Goal: Information Seeking & Learning: Understand process/instructions

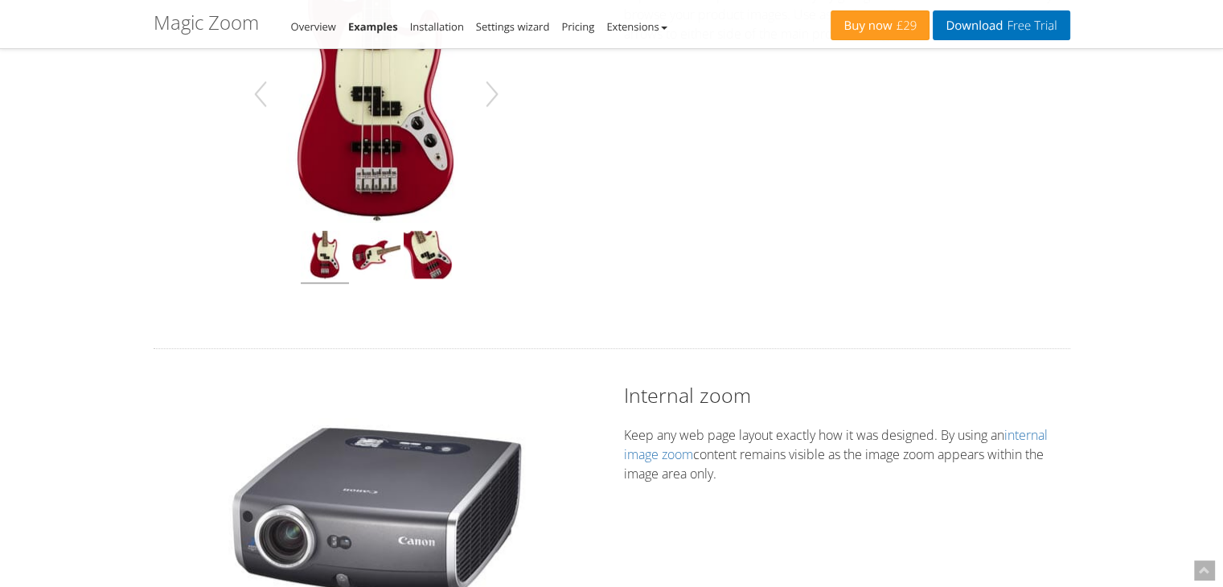
scroll to position [857, 0]
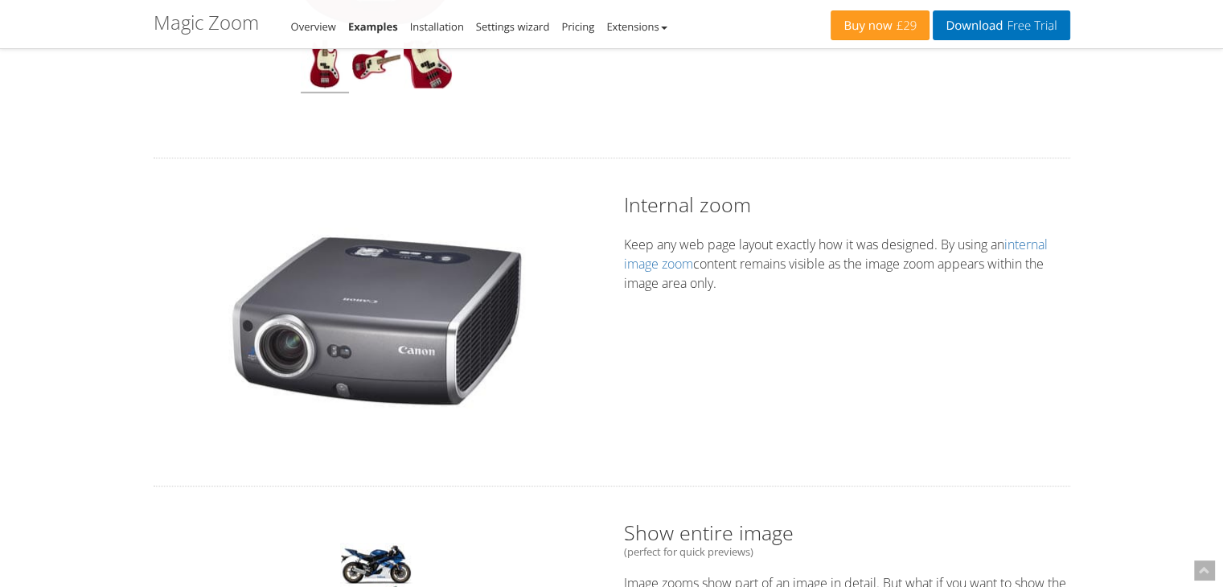
drag, startPoint x: 703, startPoint y: 205, endPoint x: 677, endPoint y: 242, distance: 45.1
click at [703, 208] on h2 "Internal zoom" at bounding box center [847, 205] width 446 height 28
click at [661, 259] on link "internal image zoom" at bounding box center [836, 254] width 424 height 37
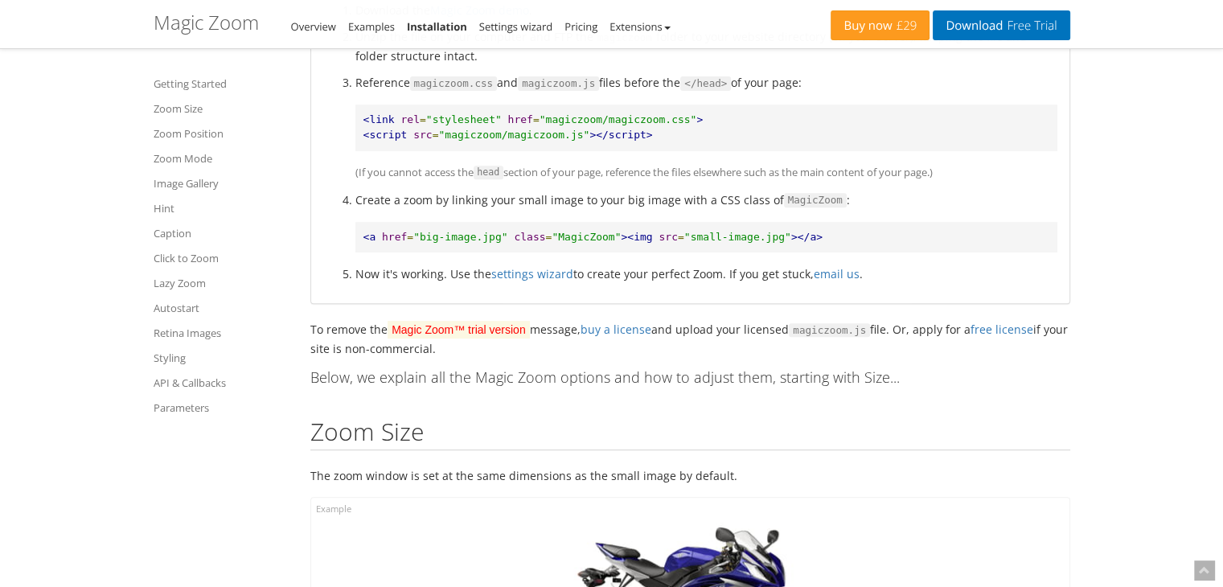
scroll to position [535, 0]
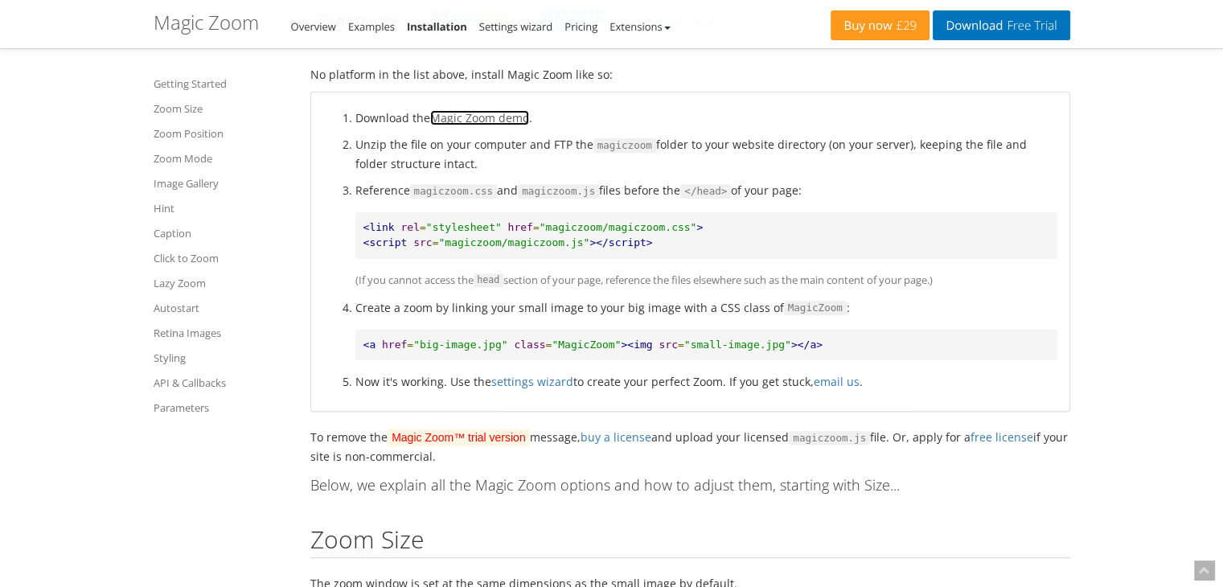
click at [504, 115] on link "Magic Zoom demo" at bounding box center [479, 117] width 99 height 15
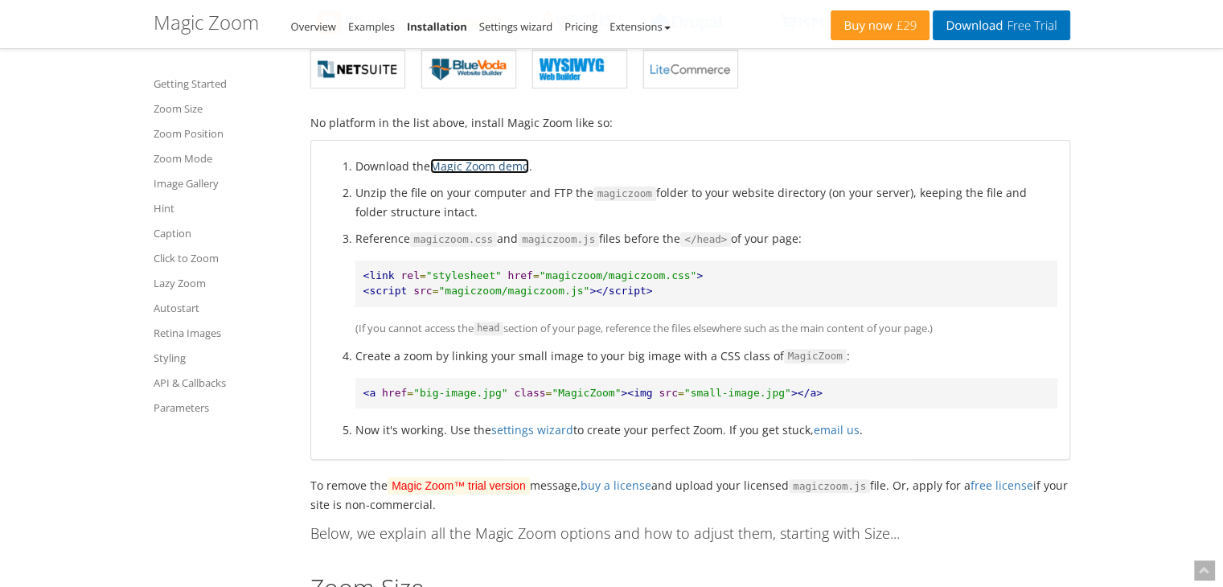
scroll to position [429, 0]
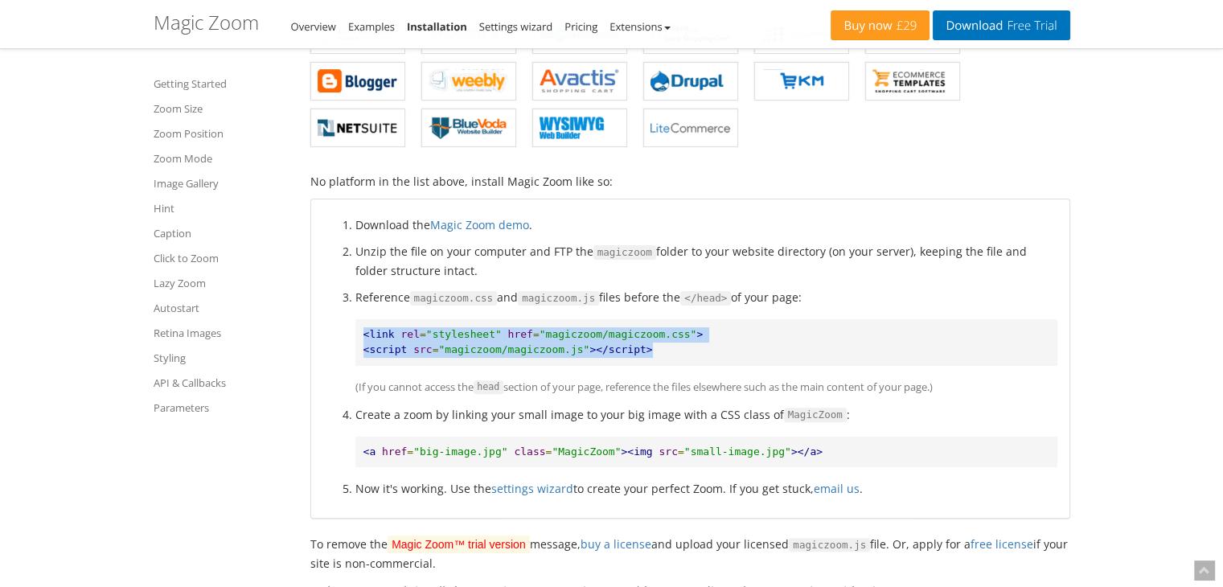
drag, startPoint x: 362, startPoint y: 330, endPoint x: 659, endPoint y: 361, distance: 299.0
click at [659, 361] on pre "<link rel = "stylesheet" href = "magiczoom/magiczoom.css" > <script src = "magi…" at bounding box center [706, 342] width 702 height 46
copy pre "<link rel = "stylesheet" href = "magiczoom/magiczoom.css" > <script src = "magi…"
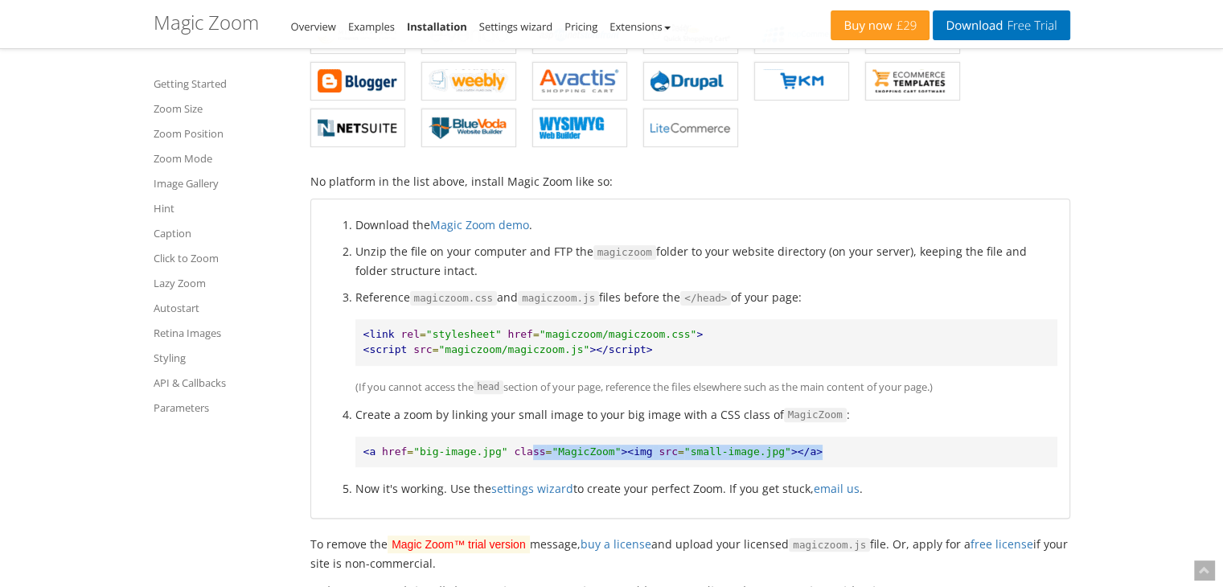
drag, startPoint x: 785, startPoint y: 450, endPoint x: 515, endPoint y: 459, distance: 270.3
click at [516, 459] on pre "<a href = "big-image.jpg" class = "MagicZoom" ><img src = "small-image.jpg" ></…" at bounding box center [706, 452] width 702 height 31
click at [523, 457] on pre "<a href = "big-image.jpg" class = "MagicZoom" ><img src = "small-image.jpg" ></…" at bounding box center [706, 452] width 702 height 31
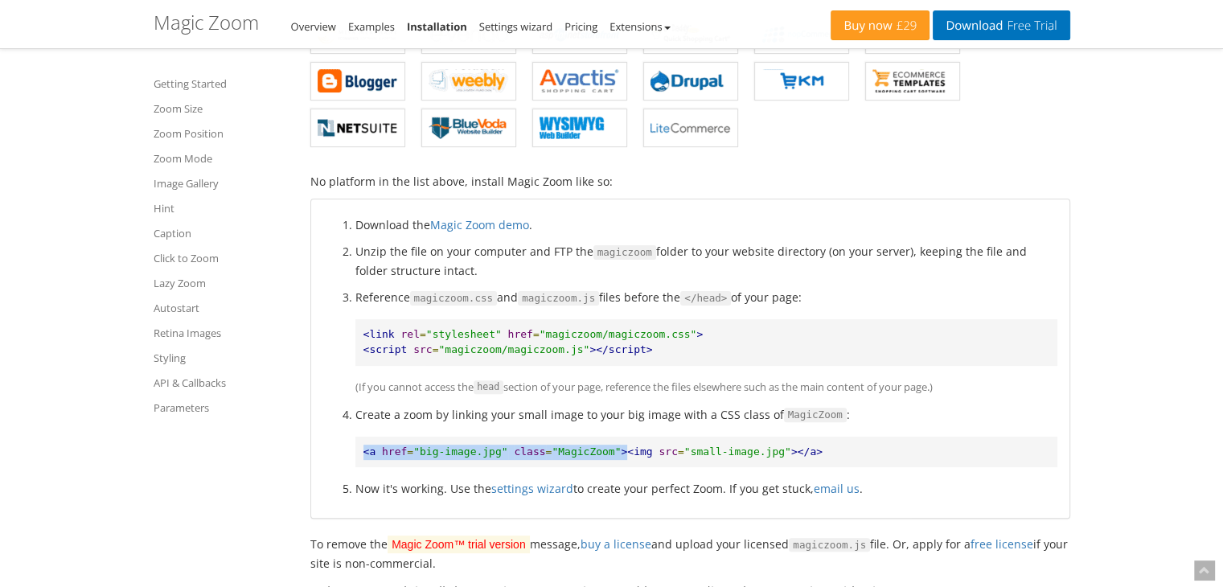
drag, startPoint x: 603, startPoint y: 450, endPoint x: 364, endPoint y: 449, distance: 238.8
click at [357, 445] on pre "<a href = "big-image.jpg" class = "MagicZoom" ><img src = "small-image.jpg" ></…" at bounding box center [706, 452] width 702 height 31
copy pre "<a href = "big-image.jpg" class = "MagicZoom" >"
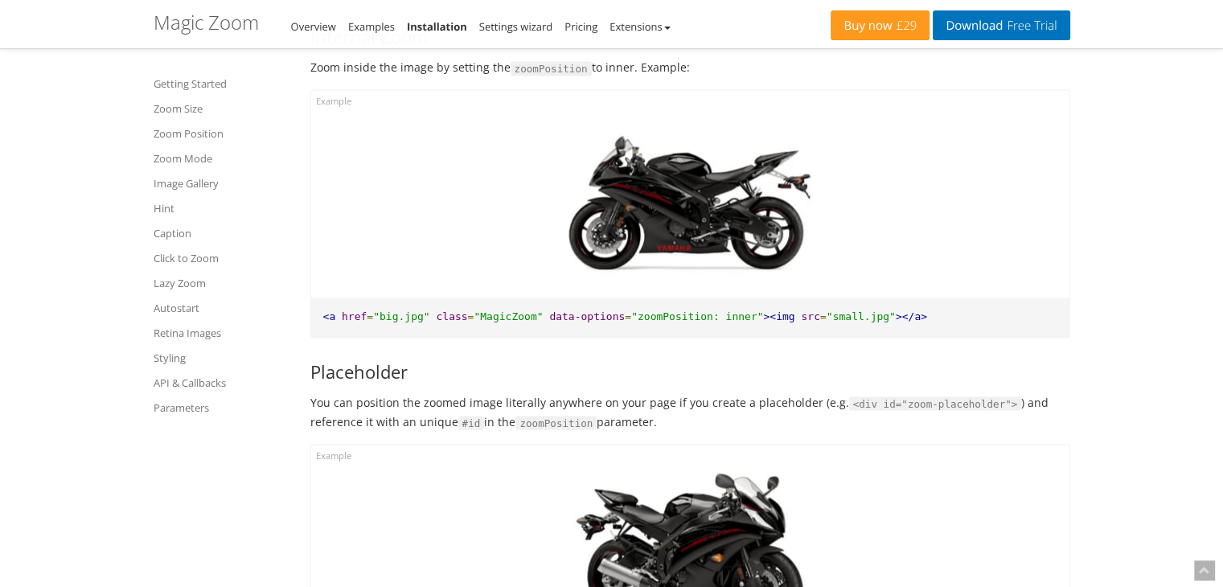
scroll to position [2358, 0]
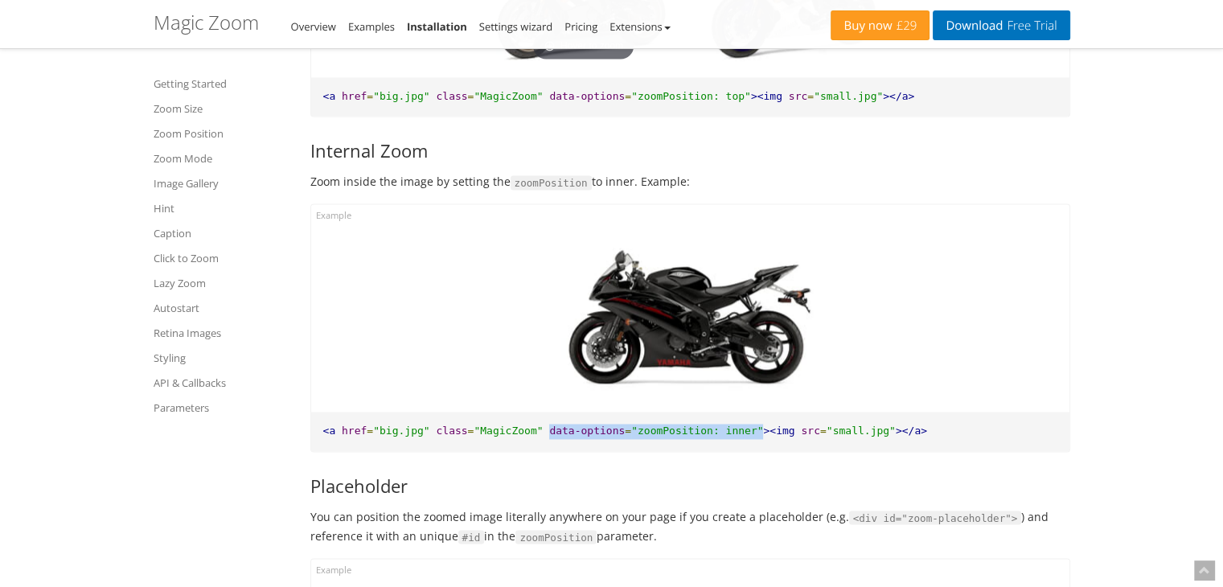
drag, startPoint x: 530, startPoint y: 432, endPoint x: 724, endPoint y: 432, distance: 193.8
click at [724, 432] on pre "<a href = "big.jpg" class = "MagicZoom" data-options = "zoomPosition: inner" ><…" at bounding box center [690, 431] width 758 height 39
copy pre "data-options = "zoomPosition: inner""
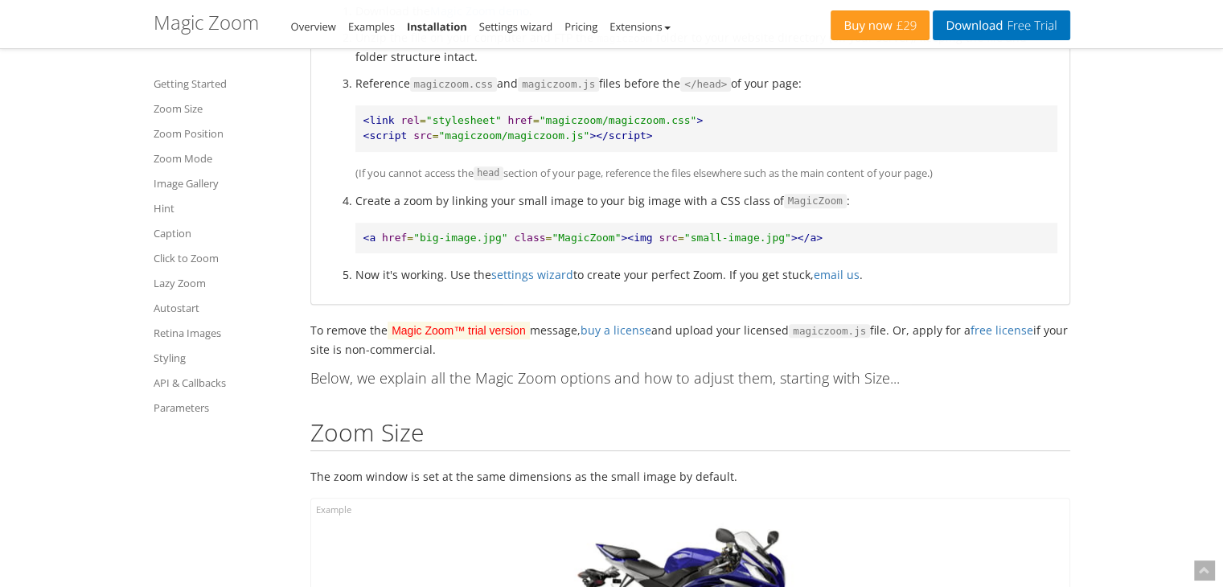
scroll to position [643, 0]
click at [1002, 330] on link "free license" at bounding box center [1001, 329] width 63 height 15
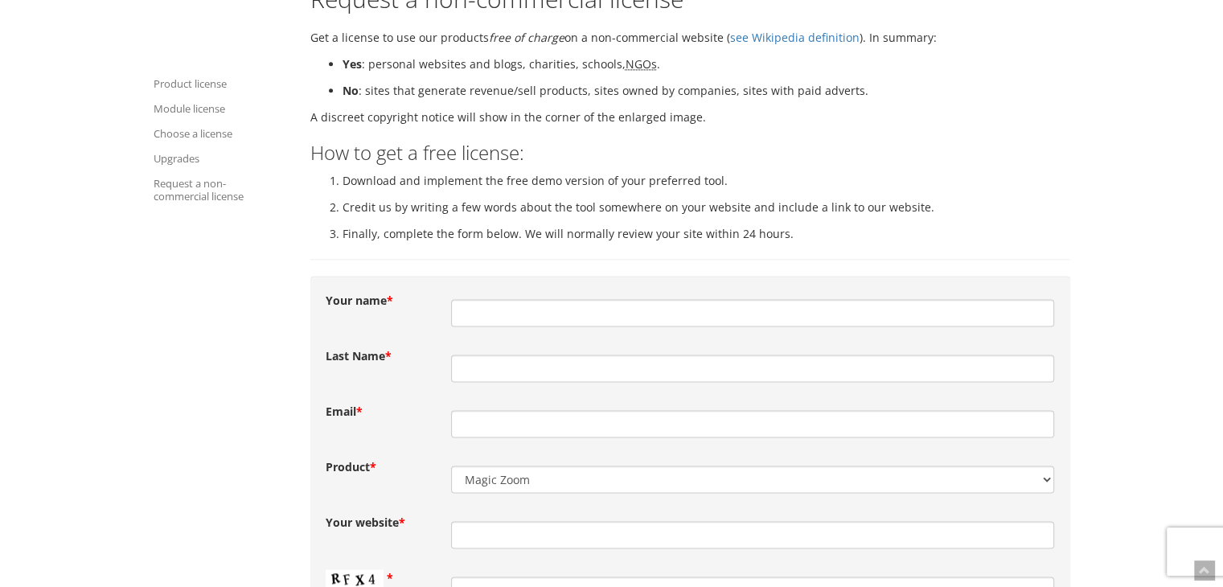
scroll to position [2023, 0]
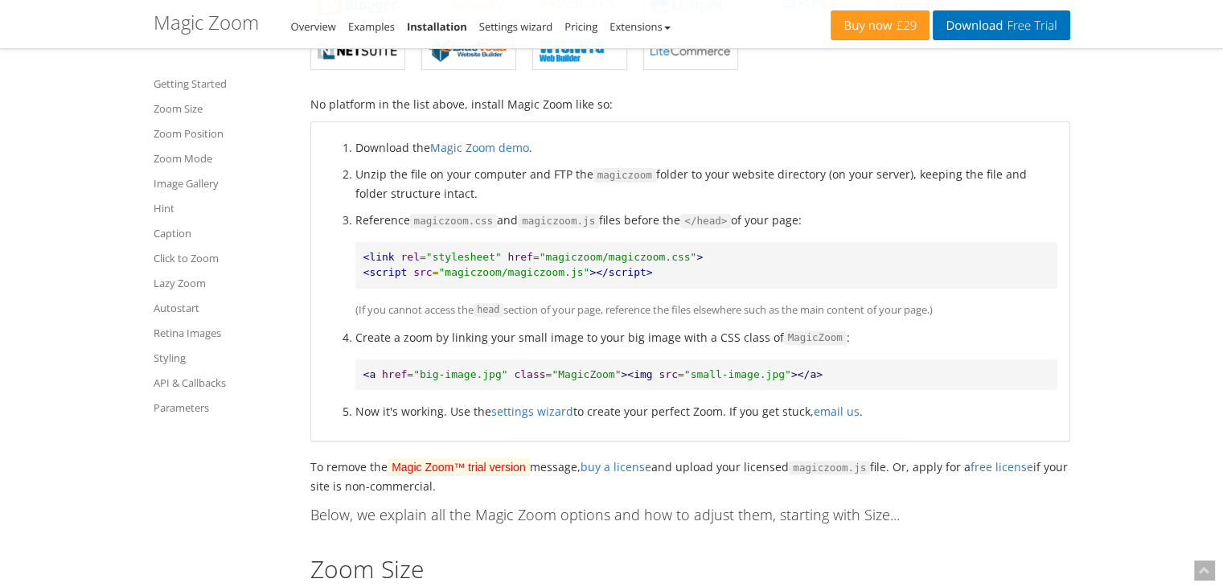
scroll to position [535, 0]
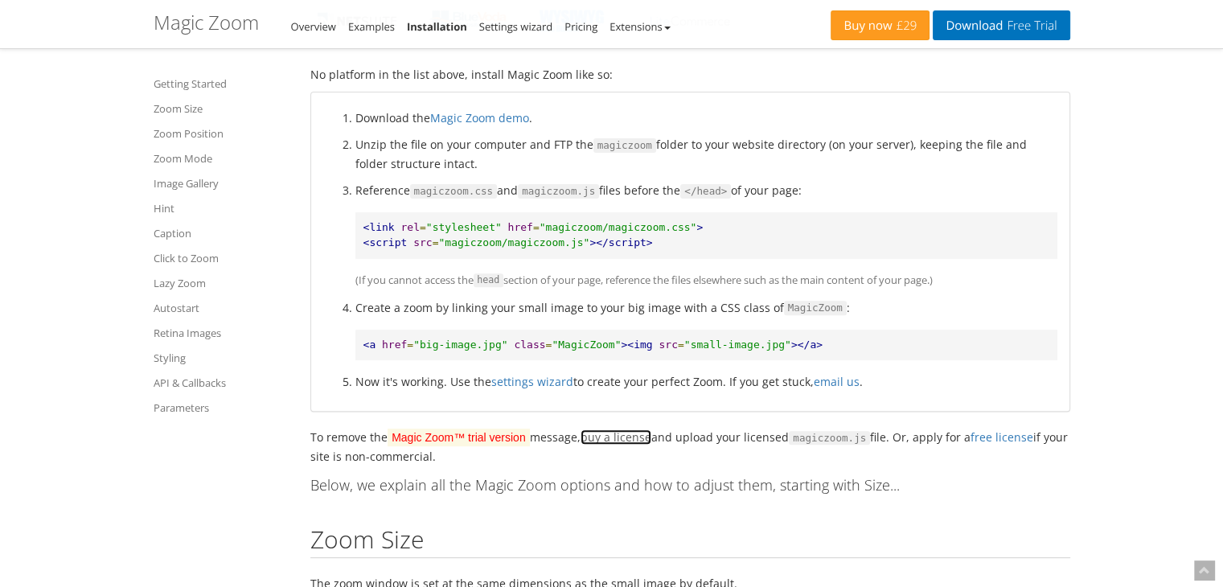
click at [617, 434] on link "buy a license" at bounding box center [615, 436] width 71 height 15
